Goal: Navigation & Orientation: Find specific page/section

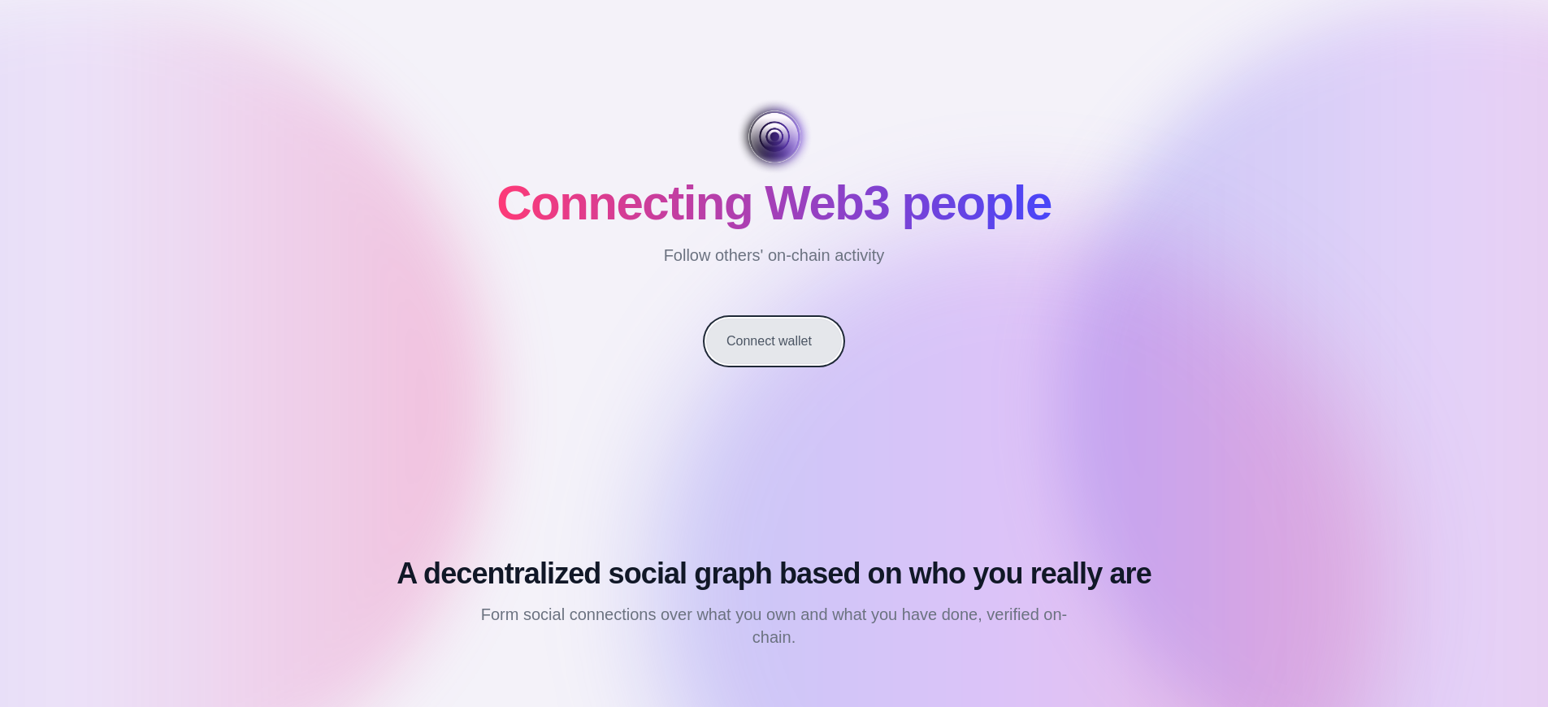
click at [774, 341] on button "Connect wallet" at bounding box center [774, 342] width 136 height 46
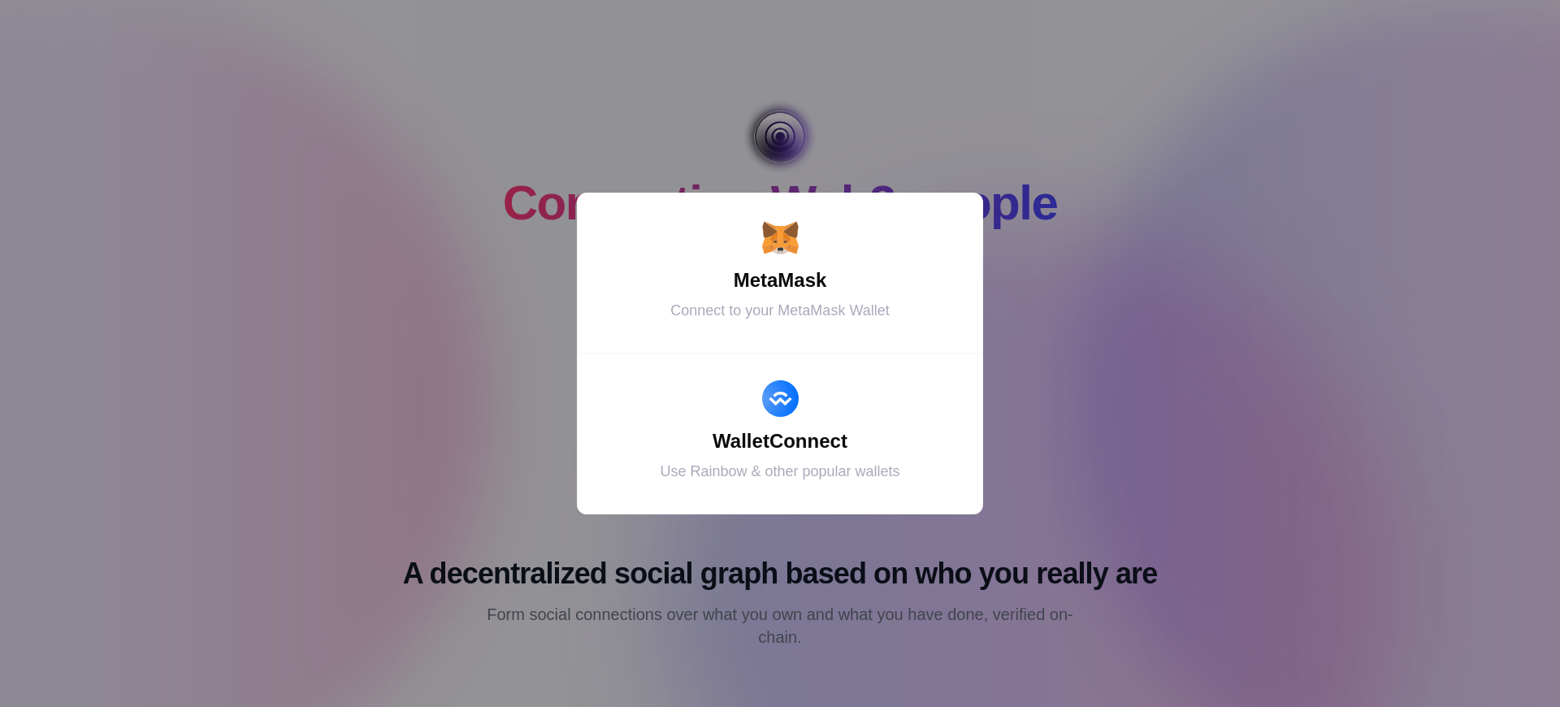
click at [780, 280] on div "MetaMask" at bounding box center [780, 280] width 366 height 29
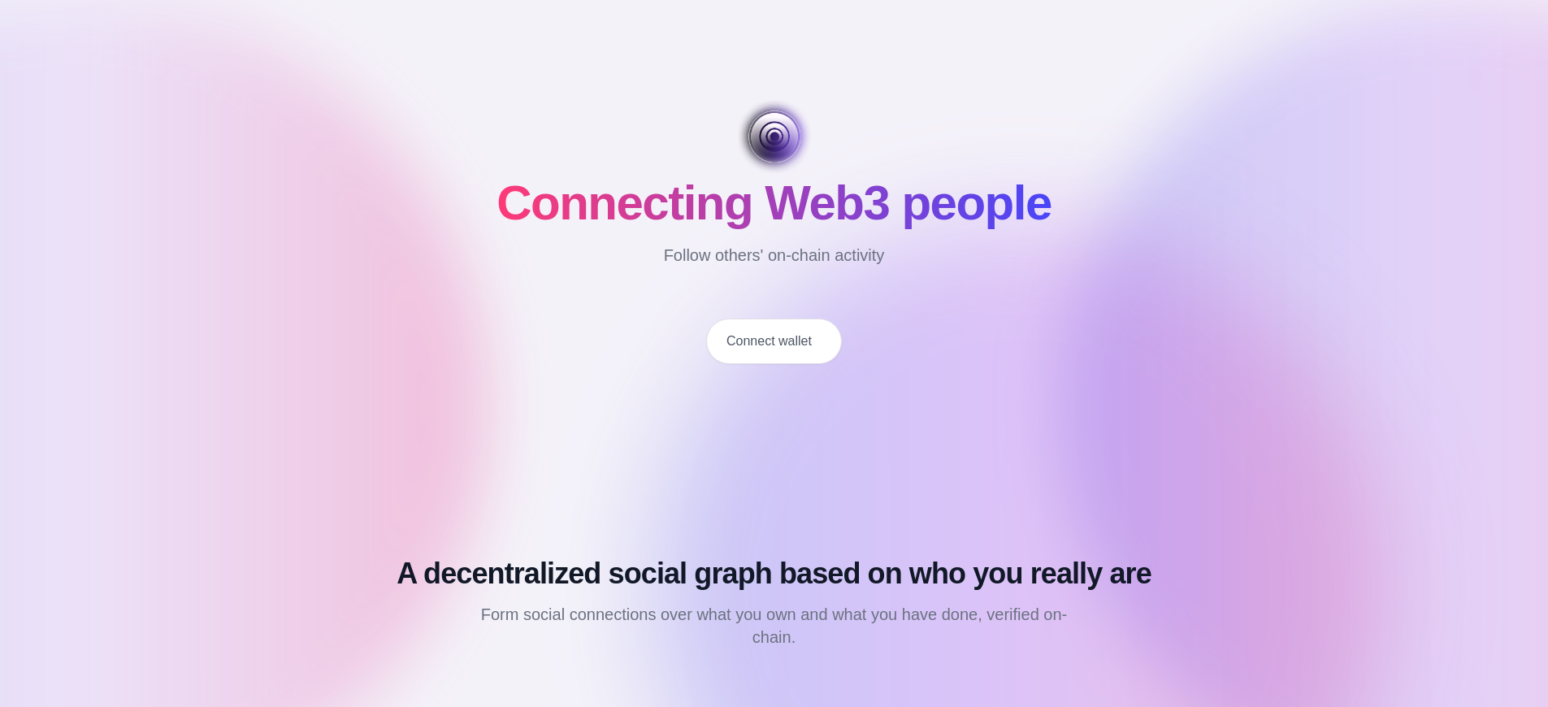
click at [774, 341] on button "Connect wallet" at bounding box center [774, 342] width 136 height 46
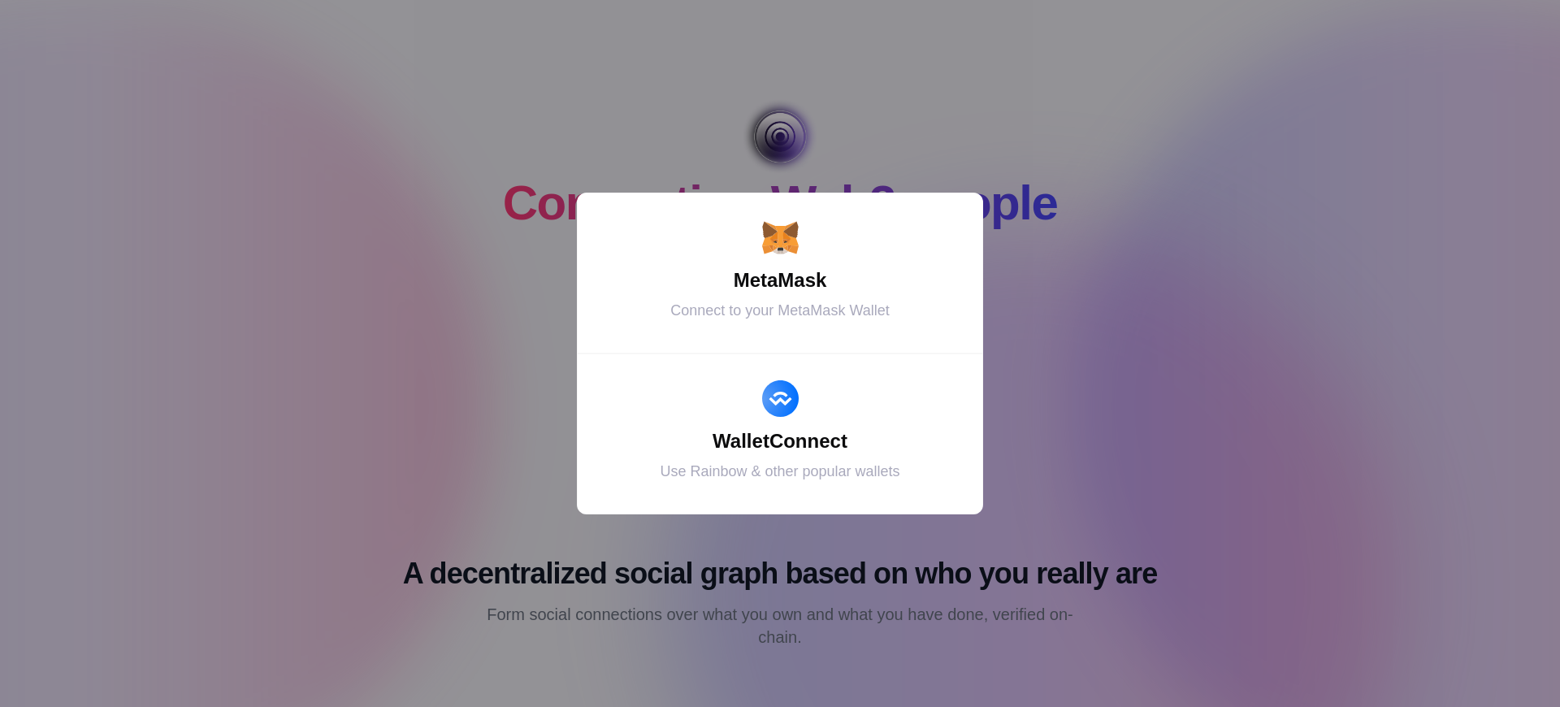
click at [780, 280] on div "MetaMask" at bounding box center [780, 280] width 366 height 29
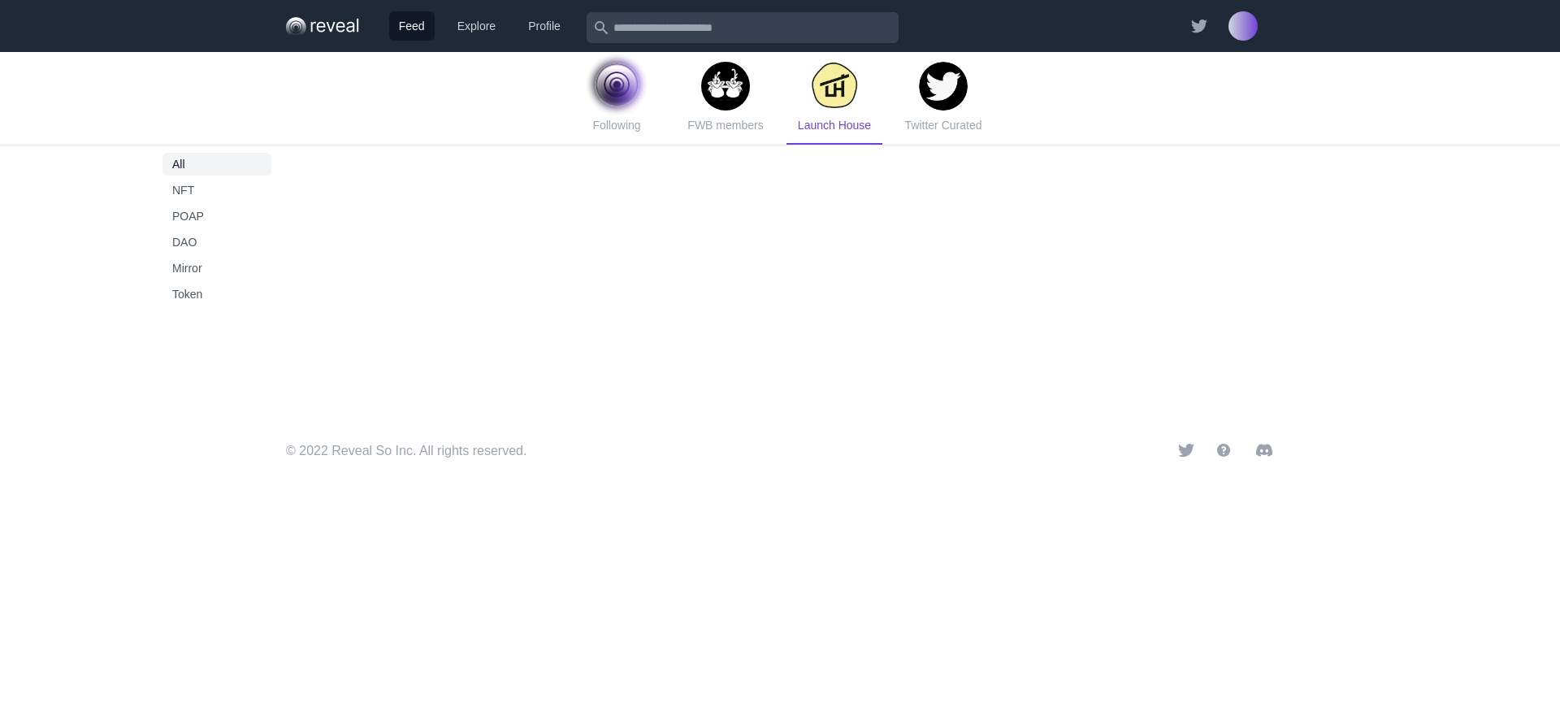
click at [834, 125] on span "Launch House" at bounding box center [834, 125] width 73 height 13
click at [217, 294] on span "Token" at bounding box center [216, 294] width 89 height 16
